Goal: Information Seeking & Learning: Learn about a topic

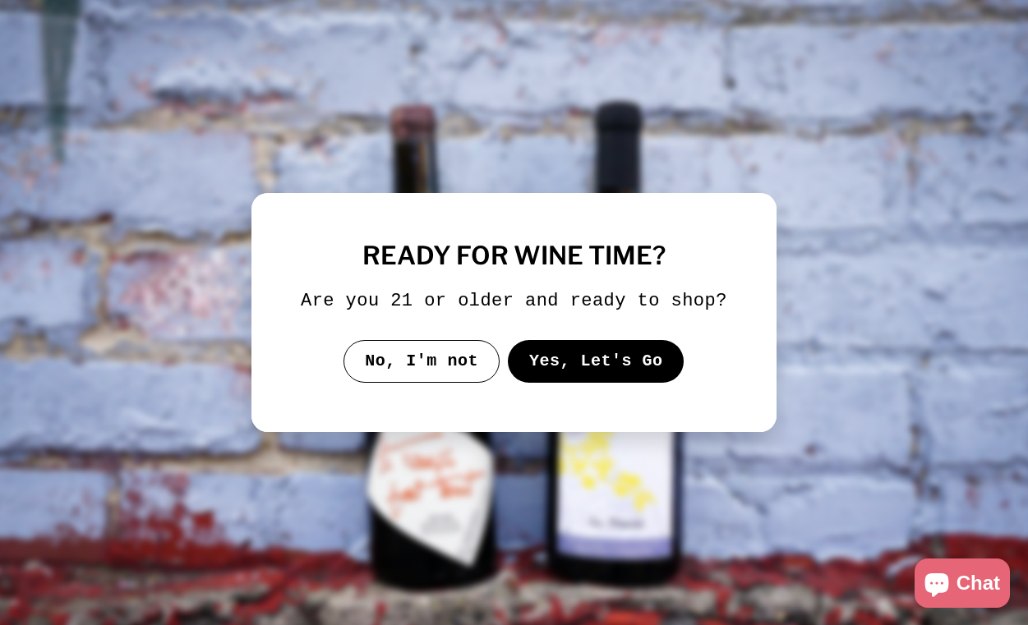
click at [583, 376] on button "Yes, Let's Go" at bounding box center [596, 361] width 177 height 43
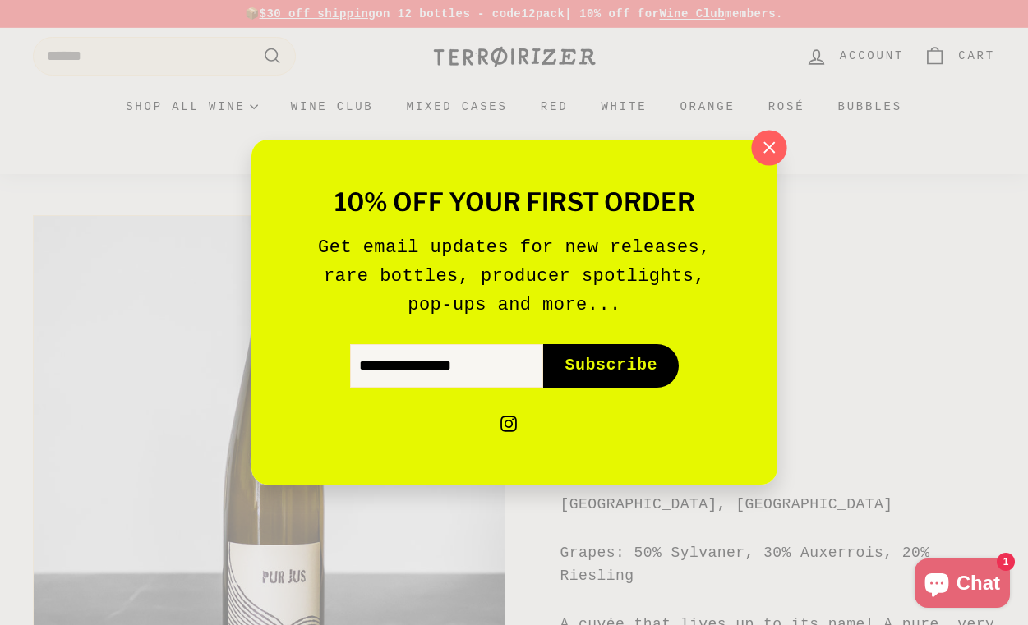
click at [781, 137] on button ""Close (esc)"" at bounding box center [768, 148] width 35 height 35
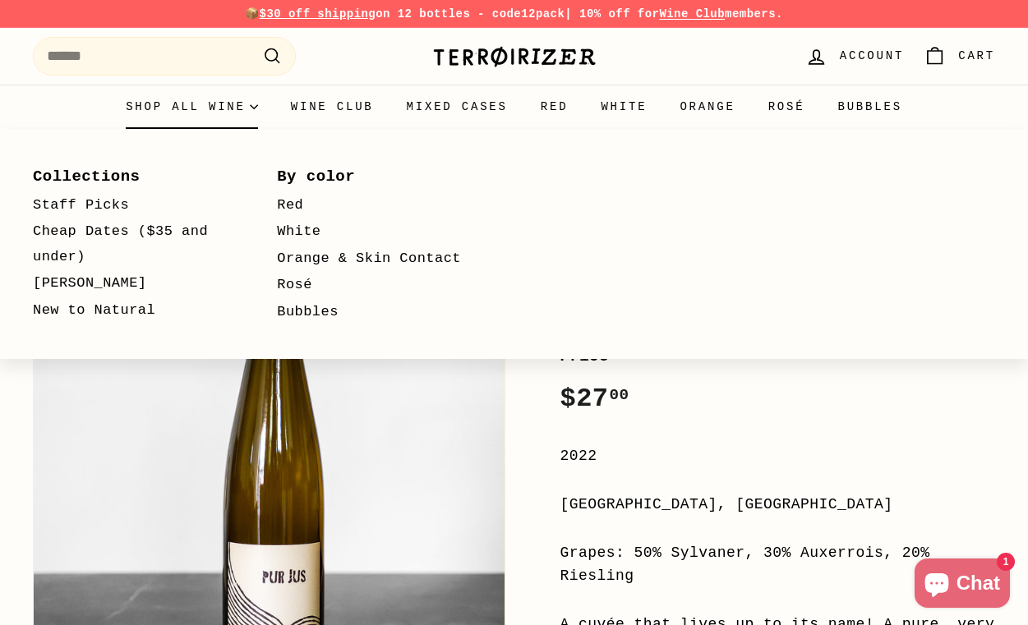
click at [254, 103] on icon "Primary" at bounding box center [254, 107] width 8 height 8
click at [204, 108] on summary "Shop all wine" at bounding box center [191, 107] width 165 height 44
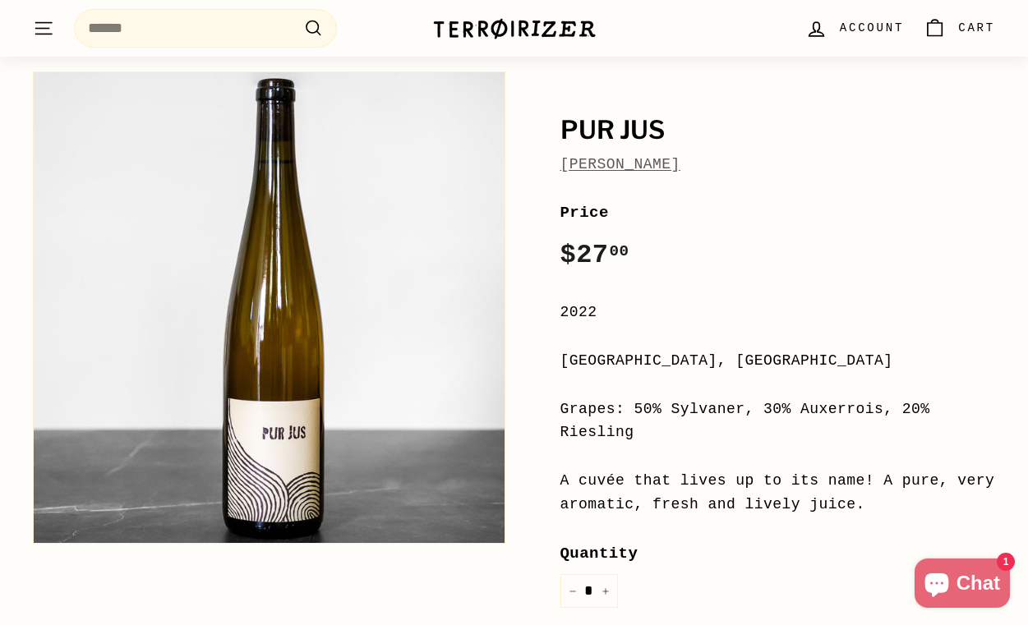
scroll to position [136, 0]
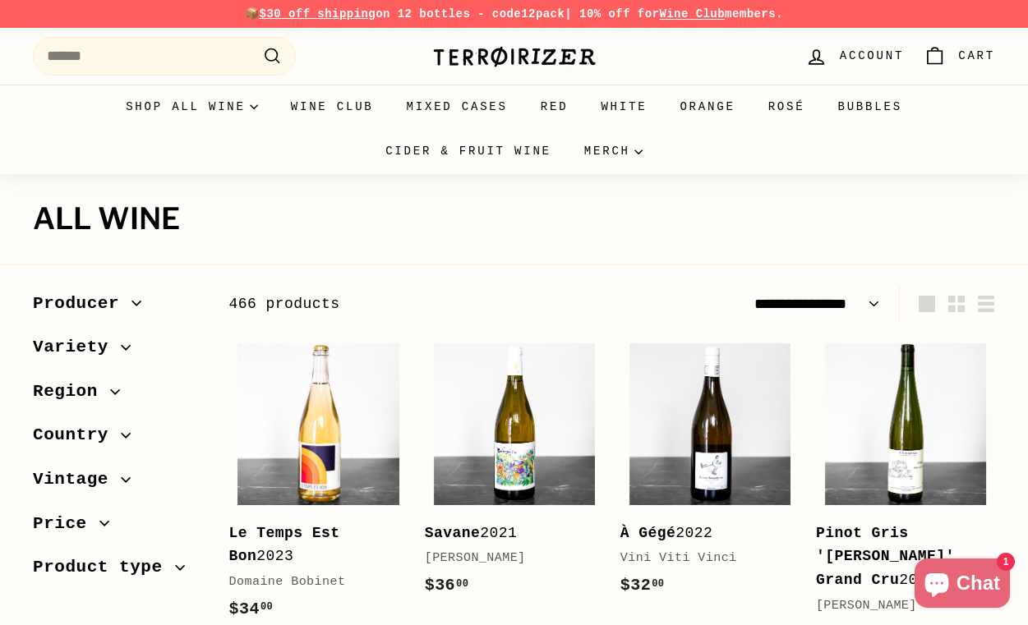
select select "**********"
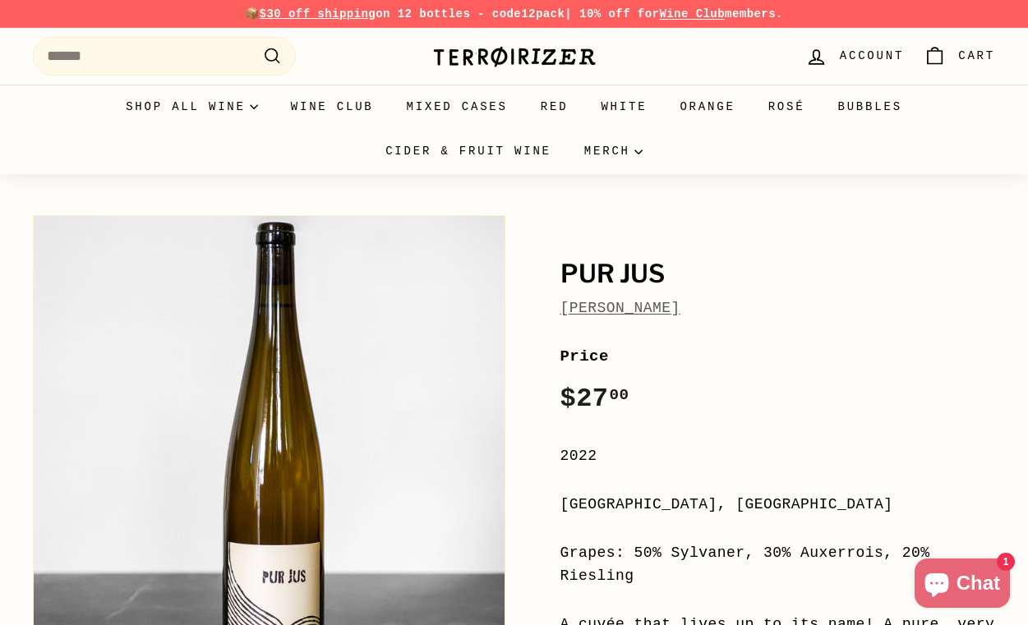
click at [652, 315] on link "[PERSON_NAME]" at bounding box center [620, 308] width 120 height 16
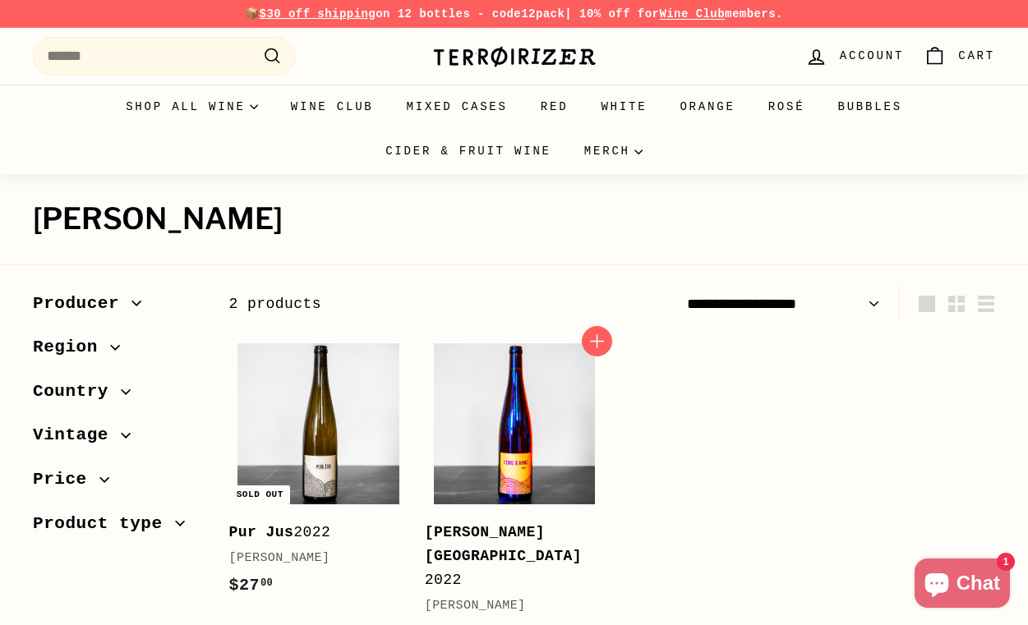
click at [540, 460] on img at bounding box center [514, 423] width 161 height 161
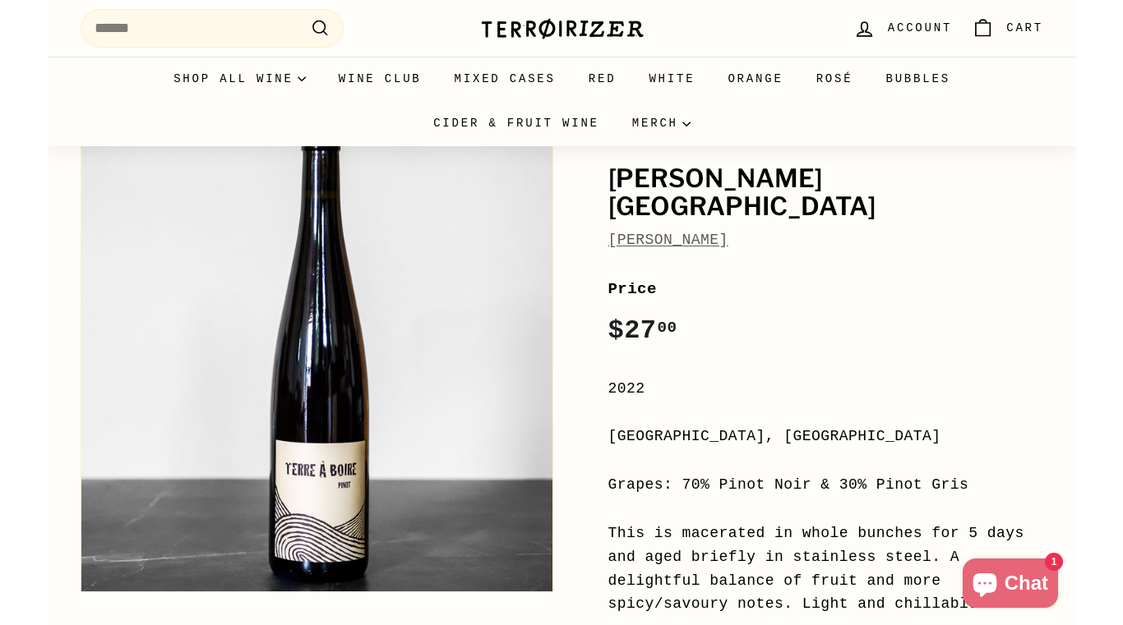
scroll to position [134, 0]
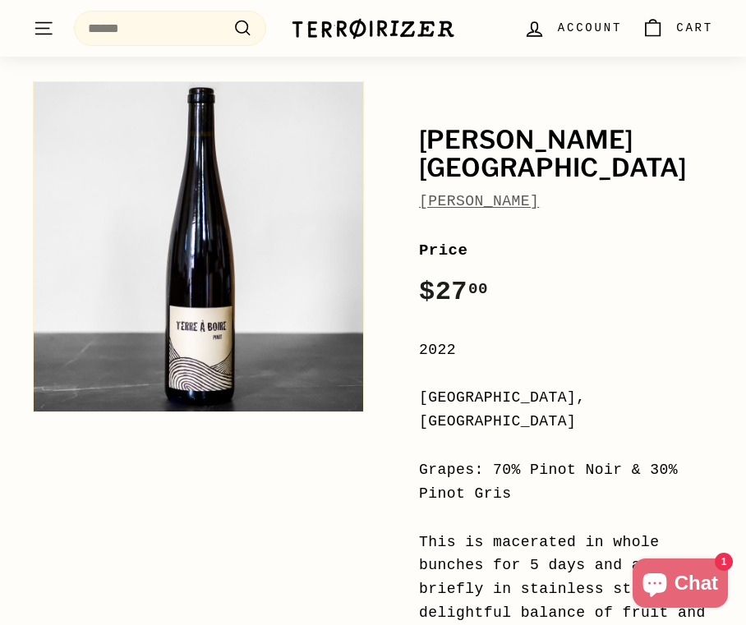
drag, startPoint x: 233, startPoint y: 328, endPoint x: 959, endPoint y: 559, distance: 762.3
click at [372, 496] on div "[PERSON_NAME] [PERSON_NAME] Price Regular price $27 00 $27.00 / 2022 [GEOGRAPHI…" at bounding box center [538, 611] width 349 height 1076
drag, startPoint x: 228, startPoint y: 366, endPoint x: 579, endPoint y: 517, distance: 382.8
click at [579, 518] on div "[PERSON_NAME] [PERSON_NAME] Price Regular price $27 00 $27.00 / 2022 [GEOGRAPHI…" at bounding box center [364, 611] width 699 height 1076
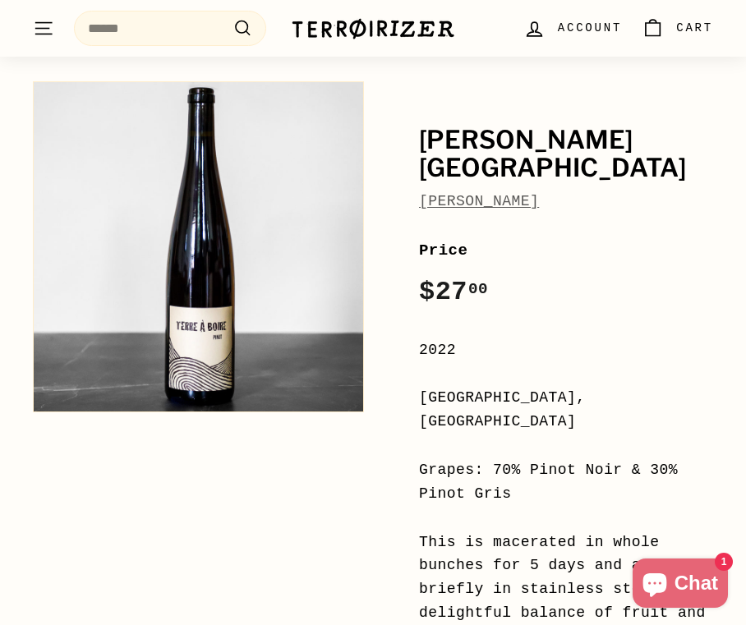
click at [207, 394] on button "Zoom" at bounding box center [199, 247] width 330 height 330
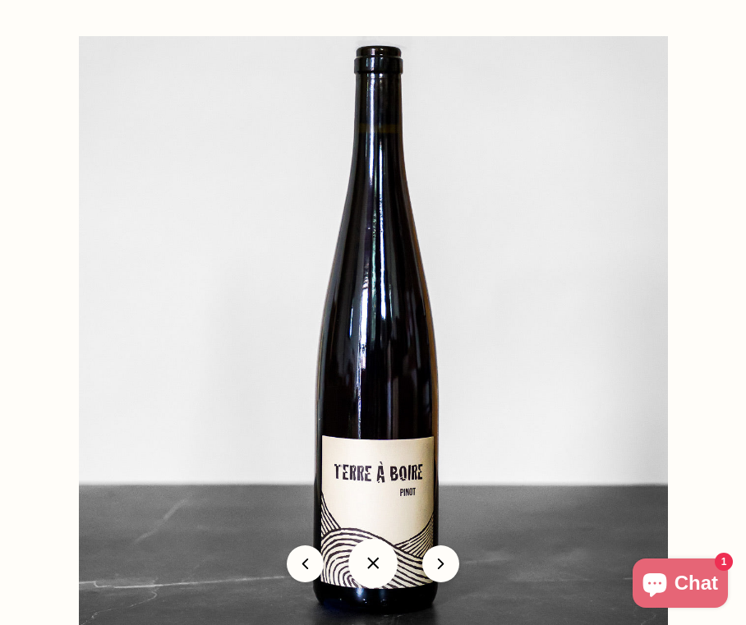
click at [735, 469] on div at bounding box center [452, 348] width 746 height 625
click at [706, 469] on div at bounding box center [452, 348] width 746 height 625
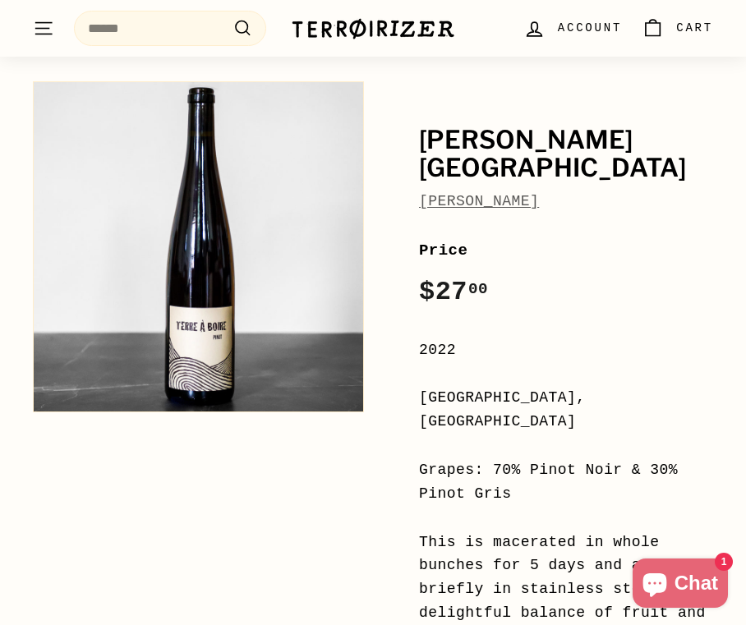
click at [371, 166] on div "[PERSON_NAME] [PERSON_NAME] Price Regular price $27 00 $27.00 / 2022 [GEOGRAPHI…" at bounding box center [538, 611] width 349 height 1076
click at [322, 192] on button "Zoom" at bounding box center [199, 247] width 330 height 330
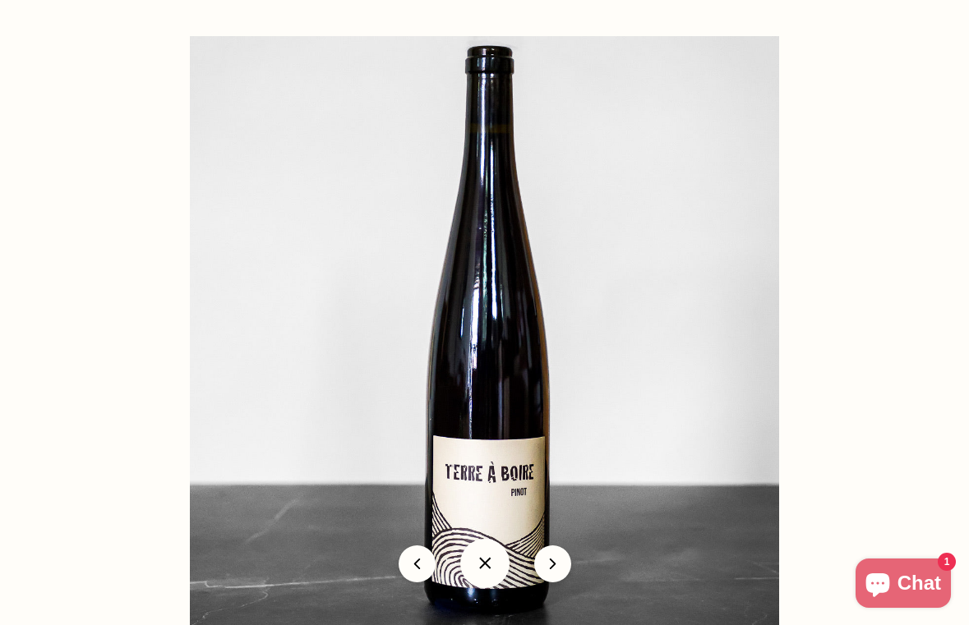
click at [553, 564] on button "icon-chevron" at bounding box center [552, 564] width 37 height 37
click at [410, 565] on button at bounding box center [417, 564] width 37 height 37
click at [553, 561] on button "icon-chevron" at bounding box center [552, 564] width 37 height 37
click at [510, 460] on img at bounding box center [484, 330] width 589 height 589
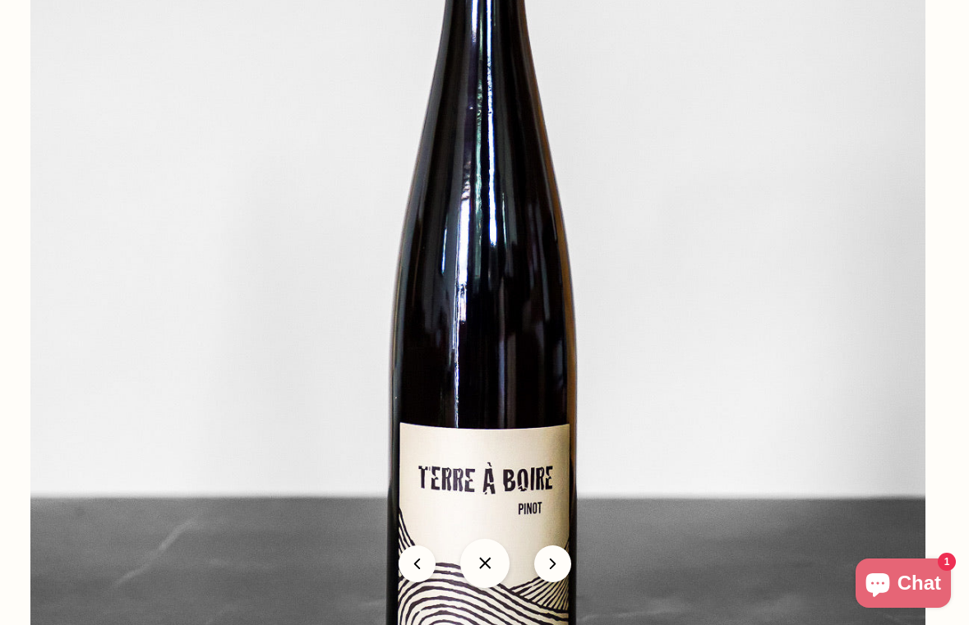
click at [591, 466] on img at bounding box center [477, 263] width 895 height 895
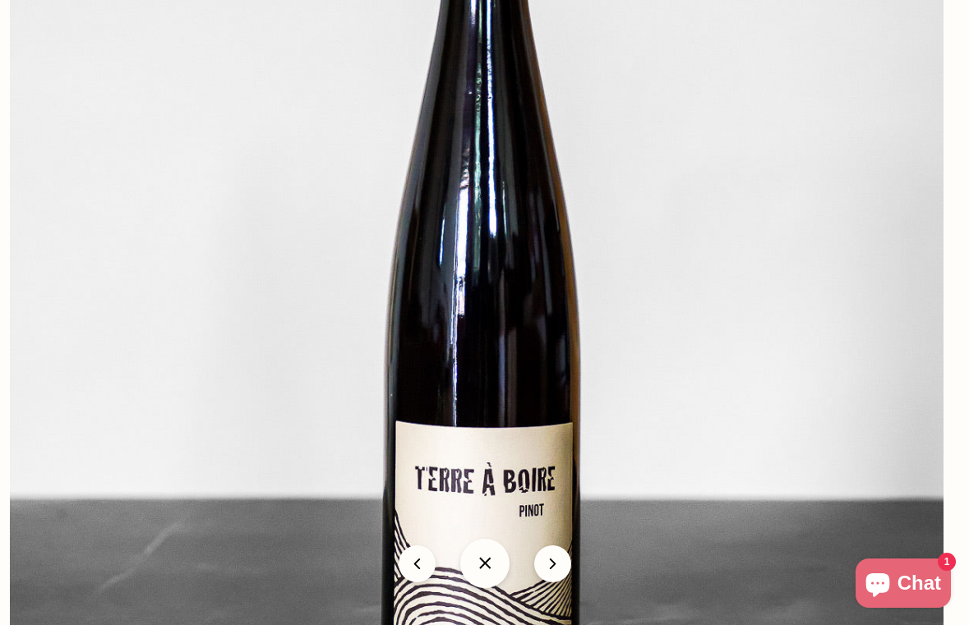
click at [591, 466] on img at bounding box center [477, 255] width 934 height 934
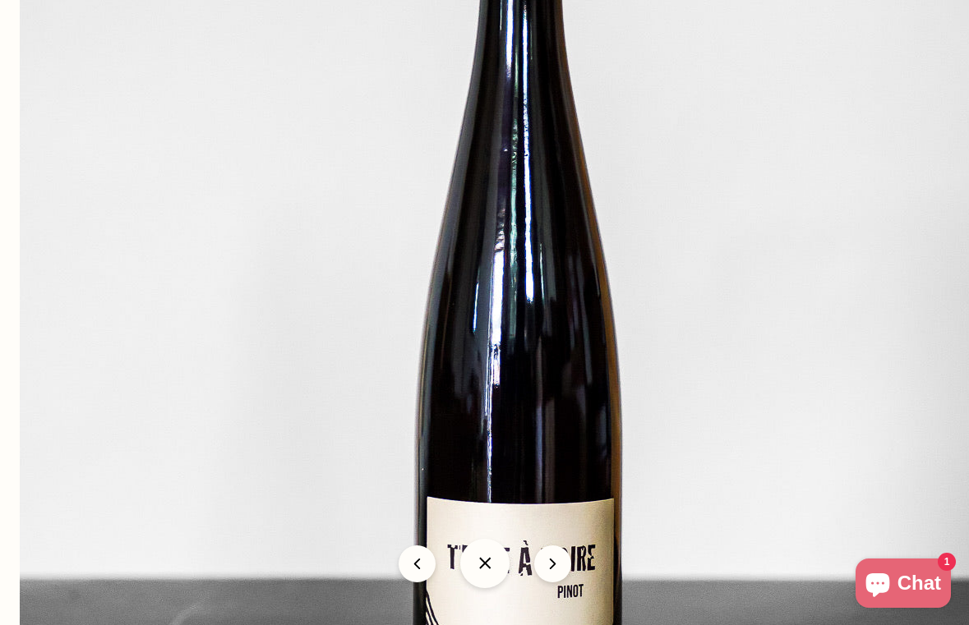
click at [906, 452] on img at bounding box center [513, 321] width 986 height 986
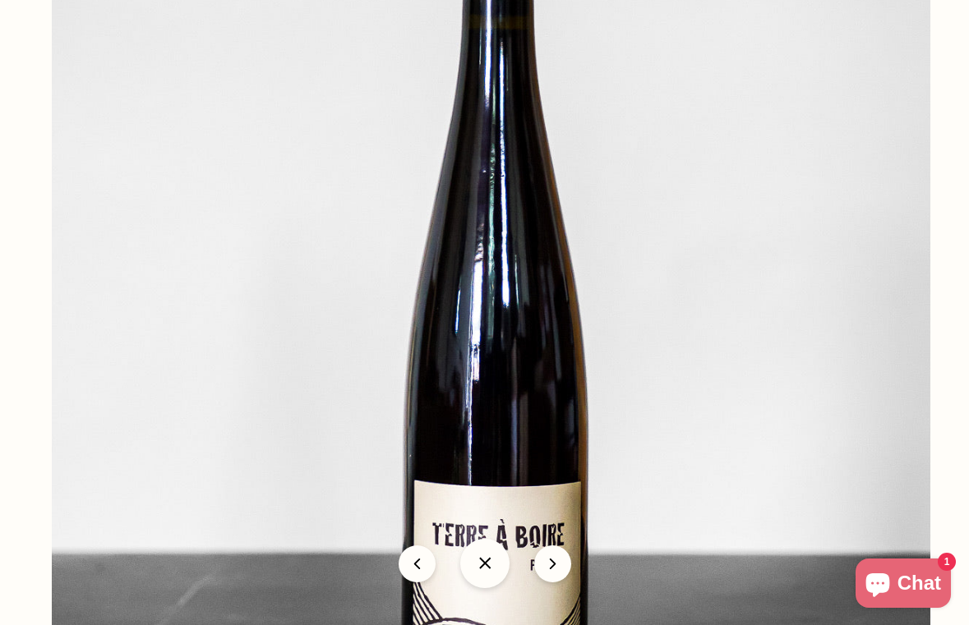
click at [929, 452] on img at bounding box center [491, 323] width 878 height 878
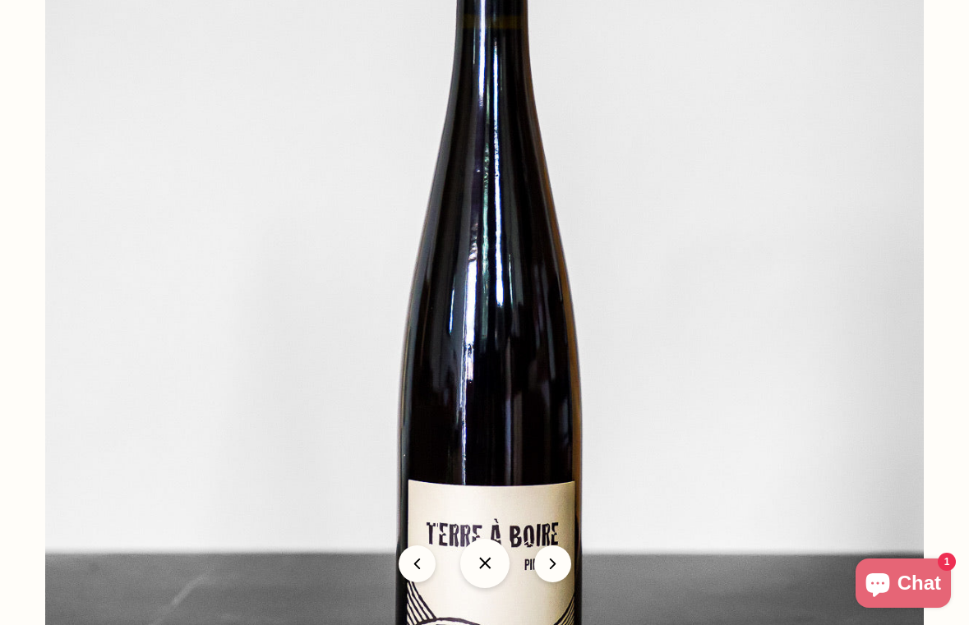
click at [929, 452] on div at bounding box center [484, 312] width 969 height 625
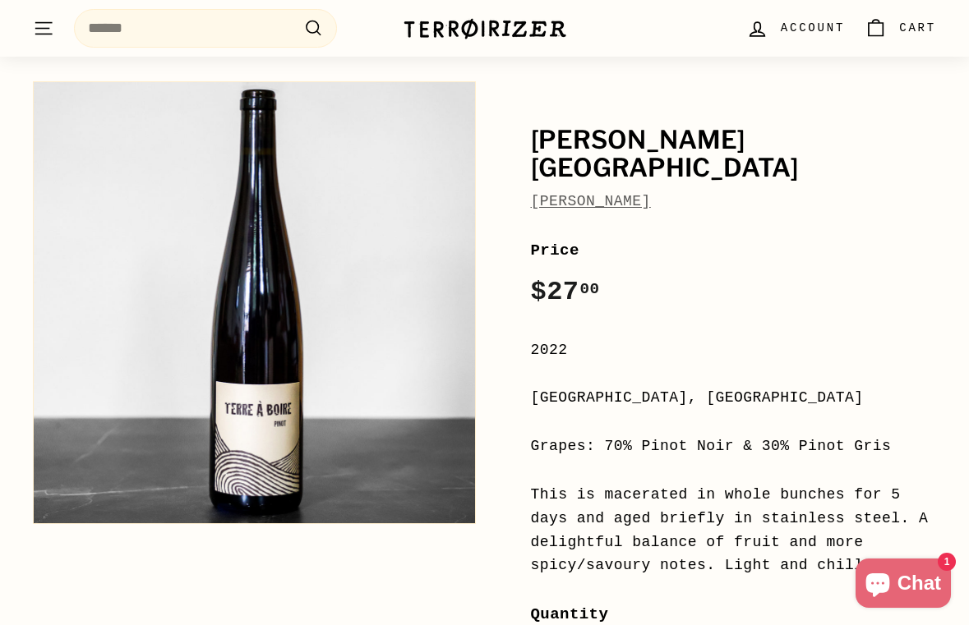
drag, startPoint x: 465, startPoint y: 161, endPoint x: 648, endPoint y: 216, distance: 190.6
click at [648, 215] on div "[PERSON_NAME] [PERSON_NAME] Price Regular price $27 00 $27.00 / 2022 [GEOGRAPHI…" at bounding box center [475, 541] width 921 height 936
